Goal: Use online tool/utility: Use online tool/utility

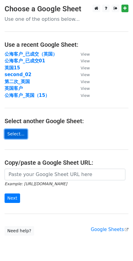
click at [14, 132] on link "Select..." at bounding box center [16, 133] width 23 height 9
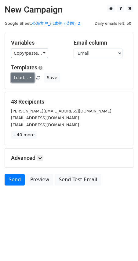
click at [29, 75] on link "Load..." at bounding box center [22, 77] width 23 height 9
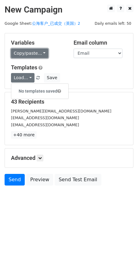
click at [27, 52] on link "Copy/paste..." at bounding box center [29, 53] width 37 height 9
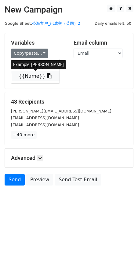
click at [47, 77] on icon at bounding box center [49, 75] width 5 height 5
